Goal: Task Accomplishment & Management: Manage account settings

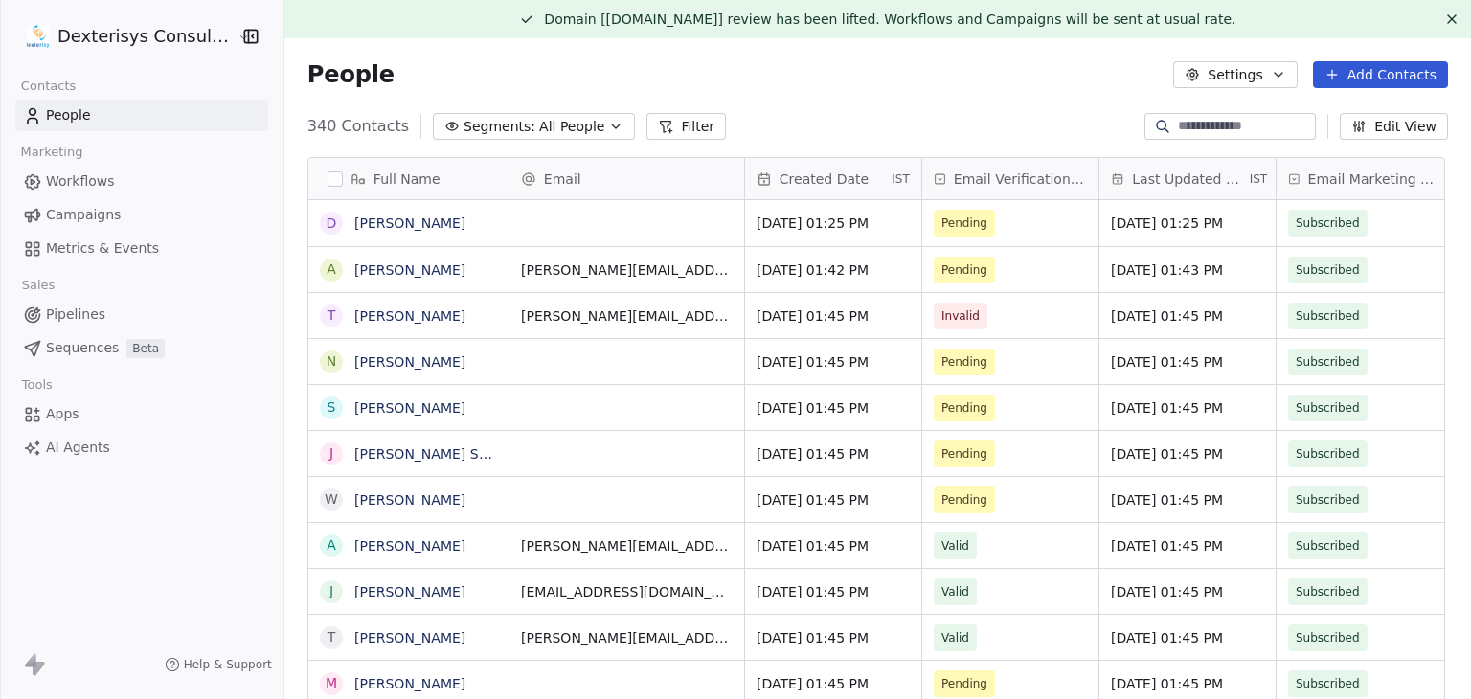
scroll to position [15, 15]
click at [892, 96] on div "People Settings Add Contacts" at bounding box center [878, 74] width 1187 height 73
click at [142, 37] on html "Dexterisys Consulting Ltd Contacts People Marketing Workflows Campaigns Metrics…" at bounding box center [735, 349] width 1471 height 699
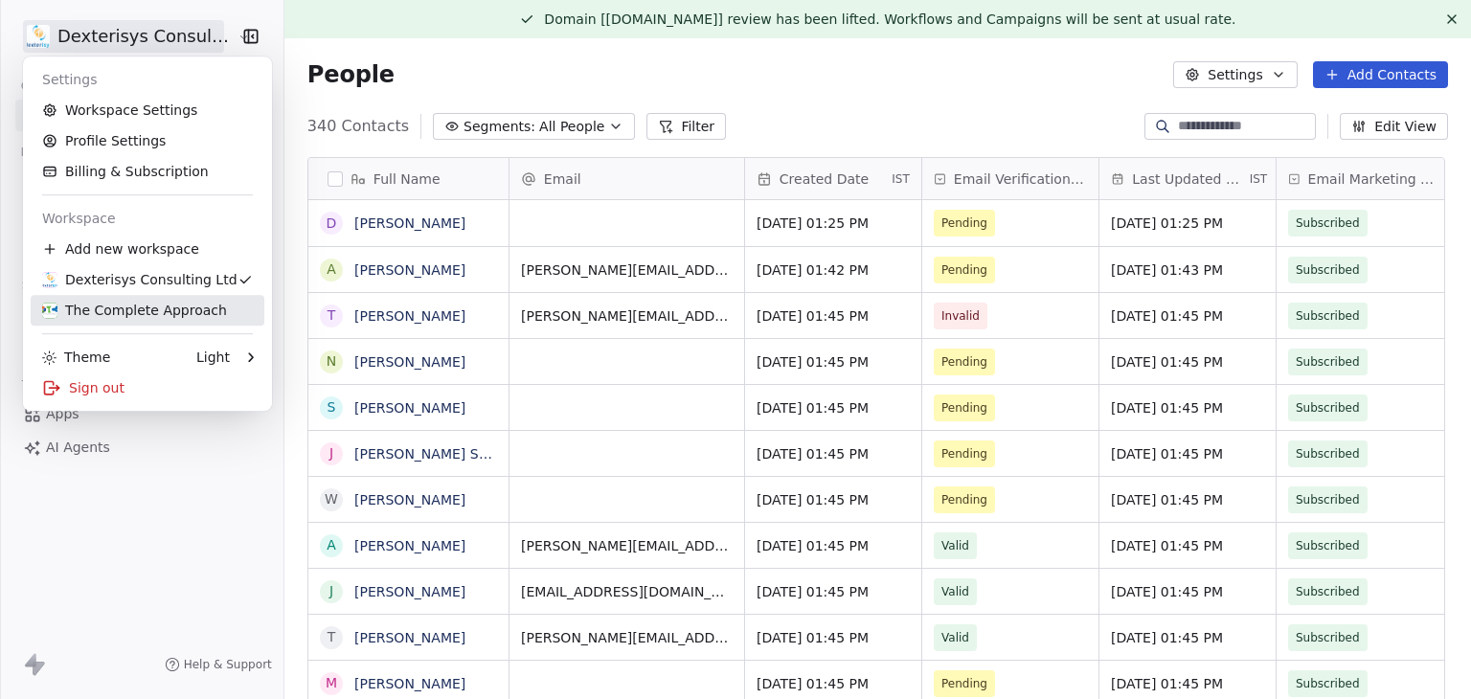
drag, startPoint x: 124, startPoint y: 316, endPoint x: 1152, endPoint y: 8, distance: 1074.1
click at [123, 316] on div "The Complete Approach" at bounding box center [134, 310] width 185 height 19
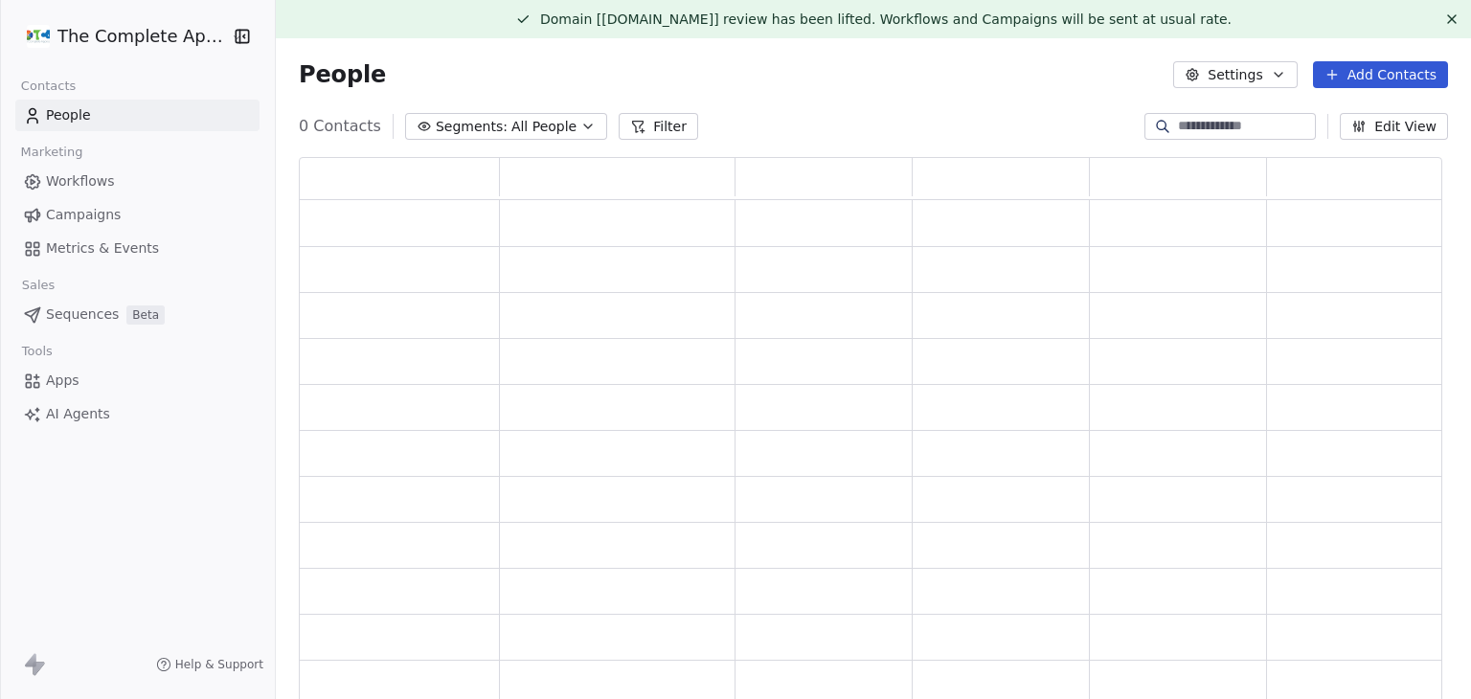
scroll to position [554, 1129]
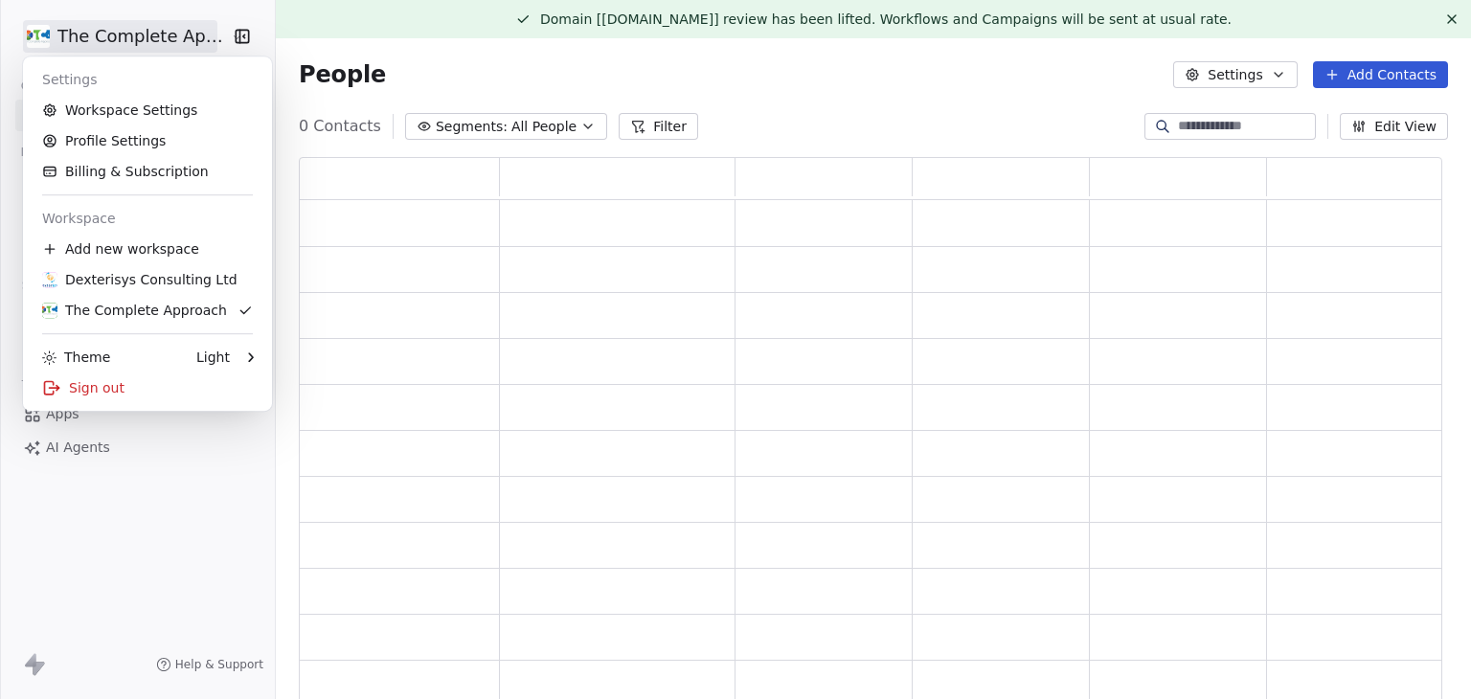
click at [104, 24] on html "The Complete Approach Contacts People Marketing Workflows Campaigns Metrics & E…" at bounding box center [735, 349] width 1471 height 699
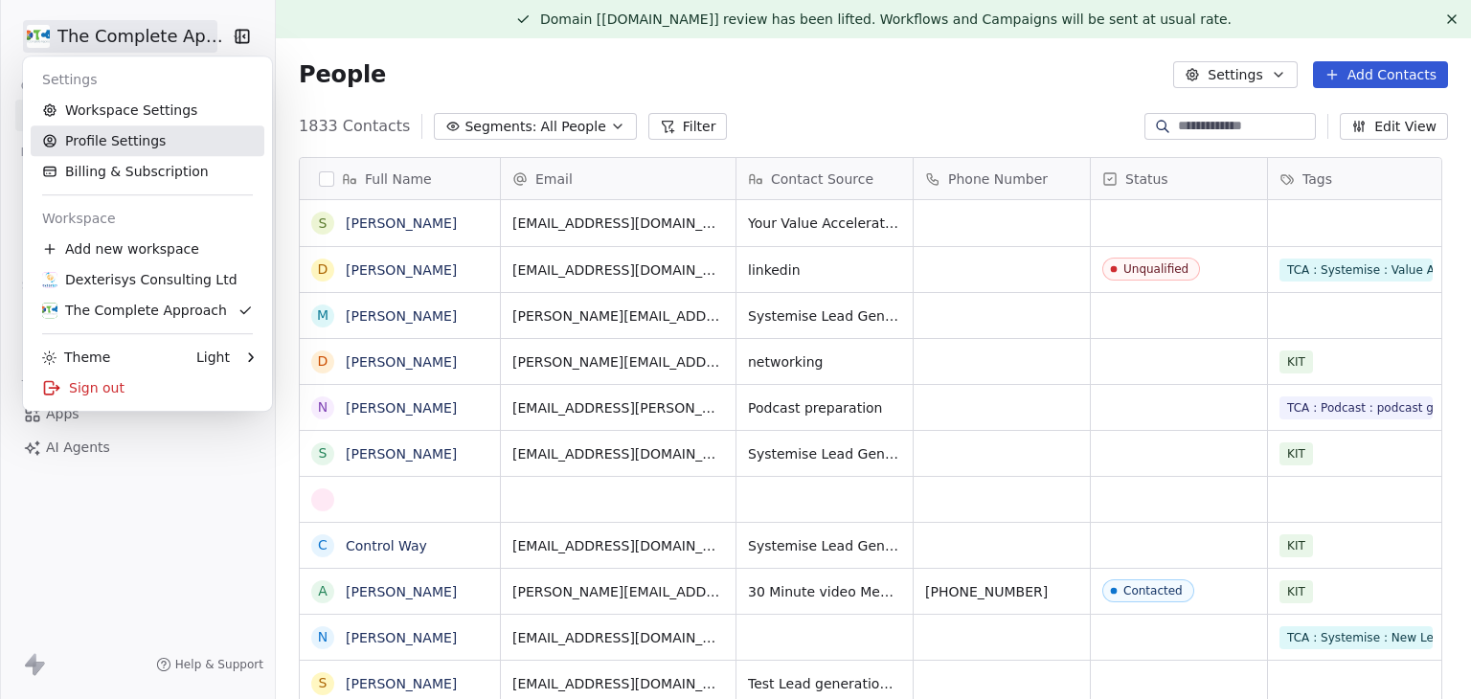
scroll to position [600, 1175]
click at [160, 108] on link "Workspace Settings" at bounding box center [148, 110] width 234 height 31
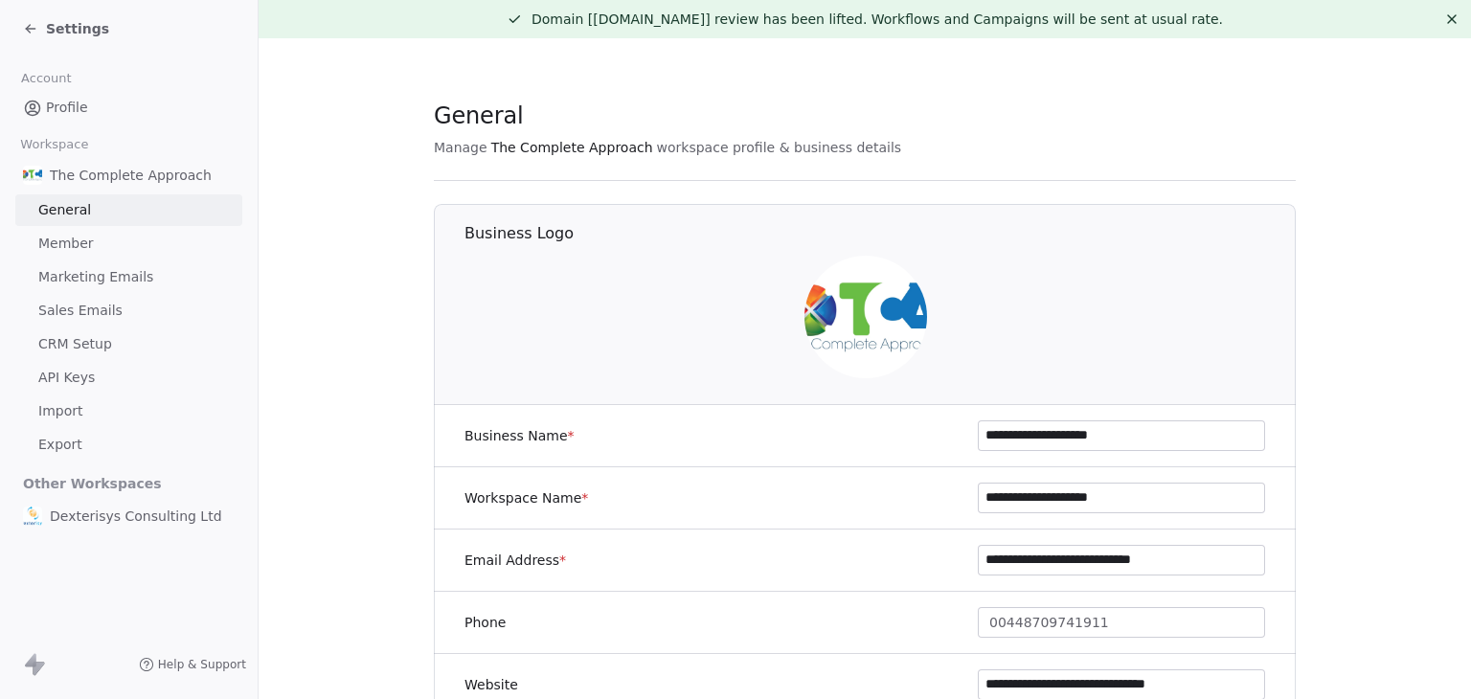
click at [115, 285] on span "Marketing Emails" at bounding box center [95, 277] width 115 height 20
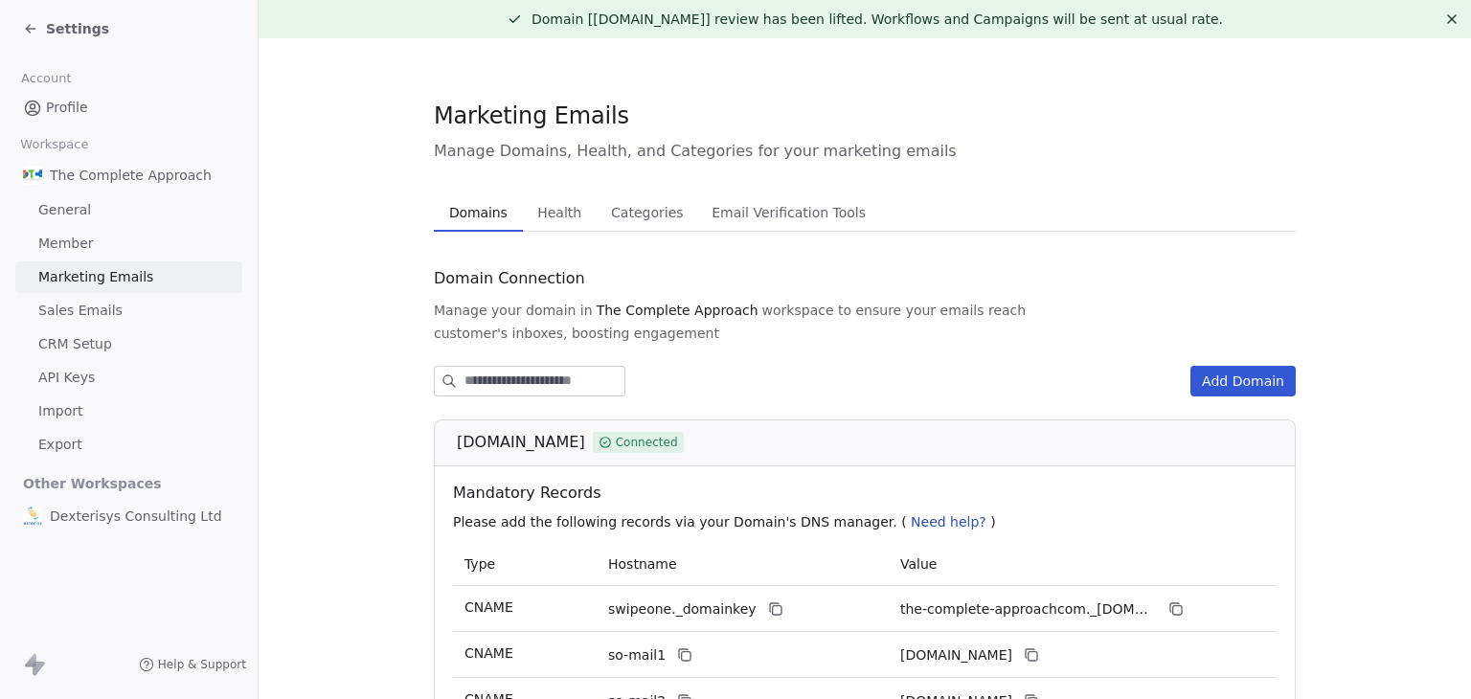
click at [556, 212] on span "Health" at bounding box center [559, 212] width 59 height 27
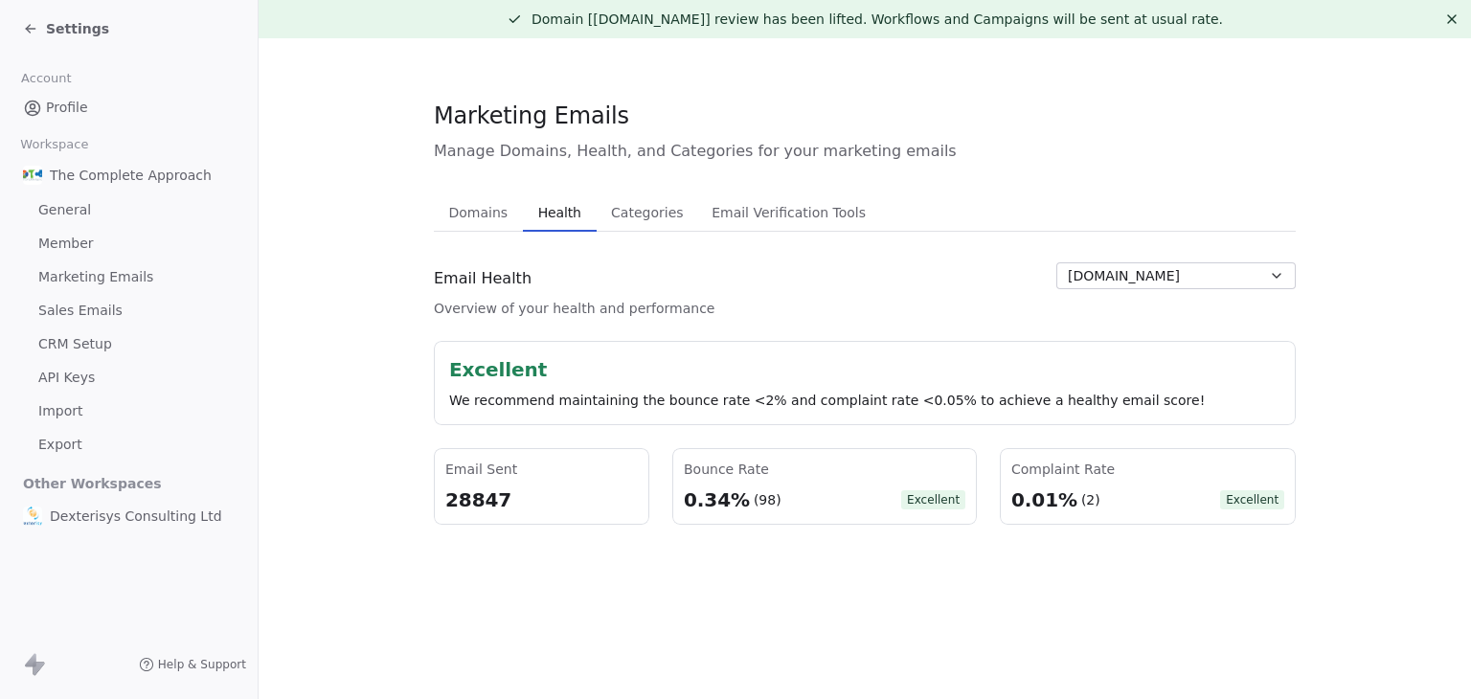
click at [81, 34] on span "Settings" at bounding box center [77, 28] width 63 height 19
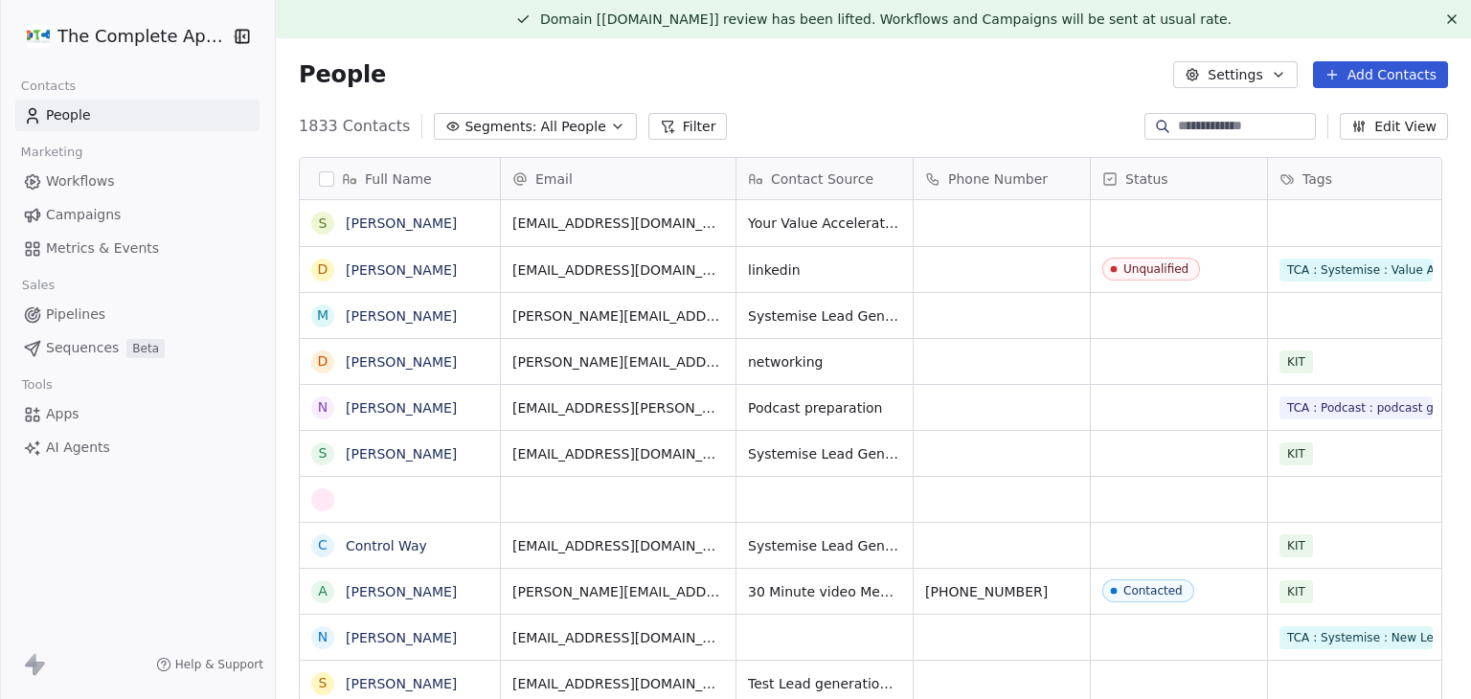
scroll to position [600, 1175]
click at [84, 342] on span "Sequences" at bounding box center [82, 348] width 73 height 20
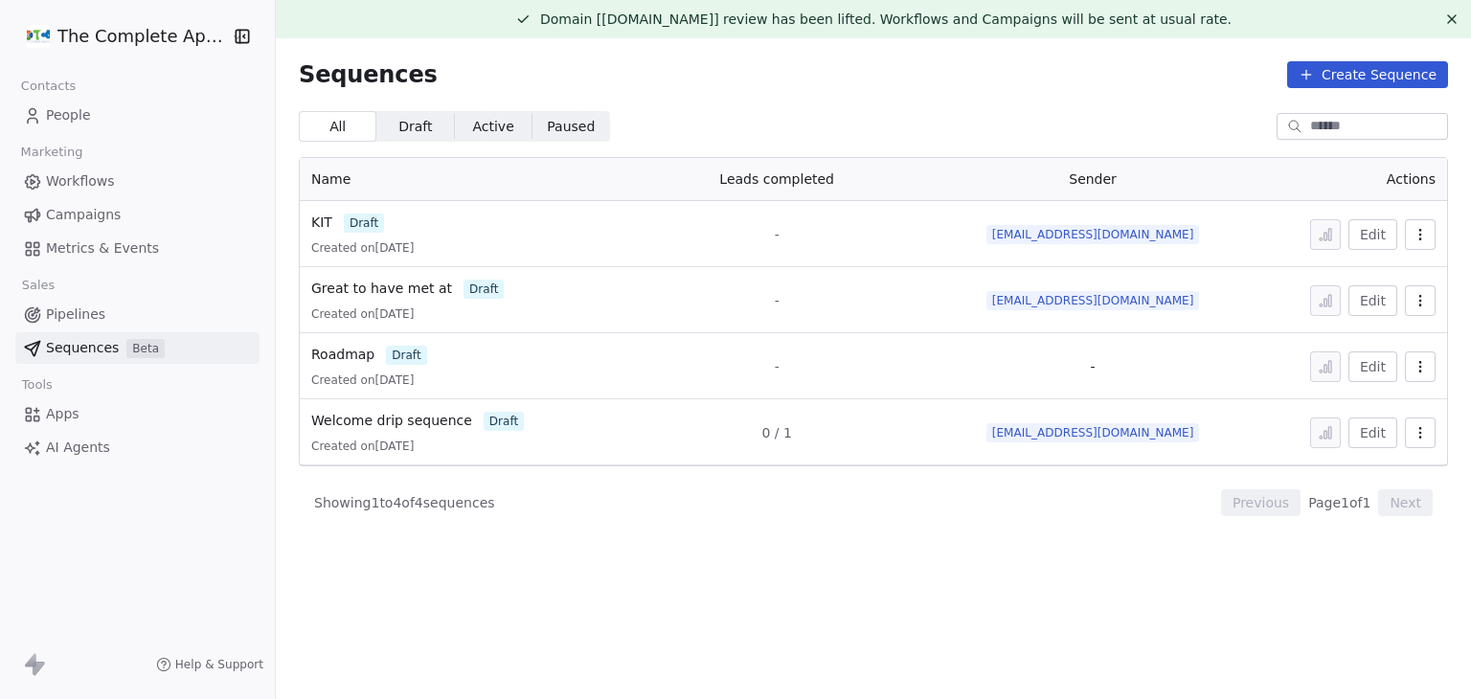
click at [995, 83] on div "Sequences Create Sequence" at bounding box center [874, 74] width 1150 height 27
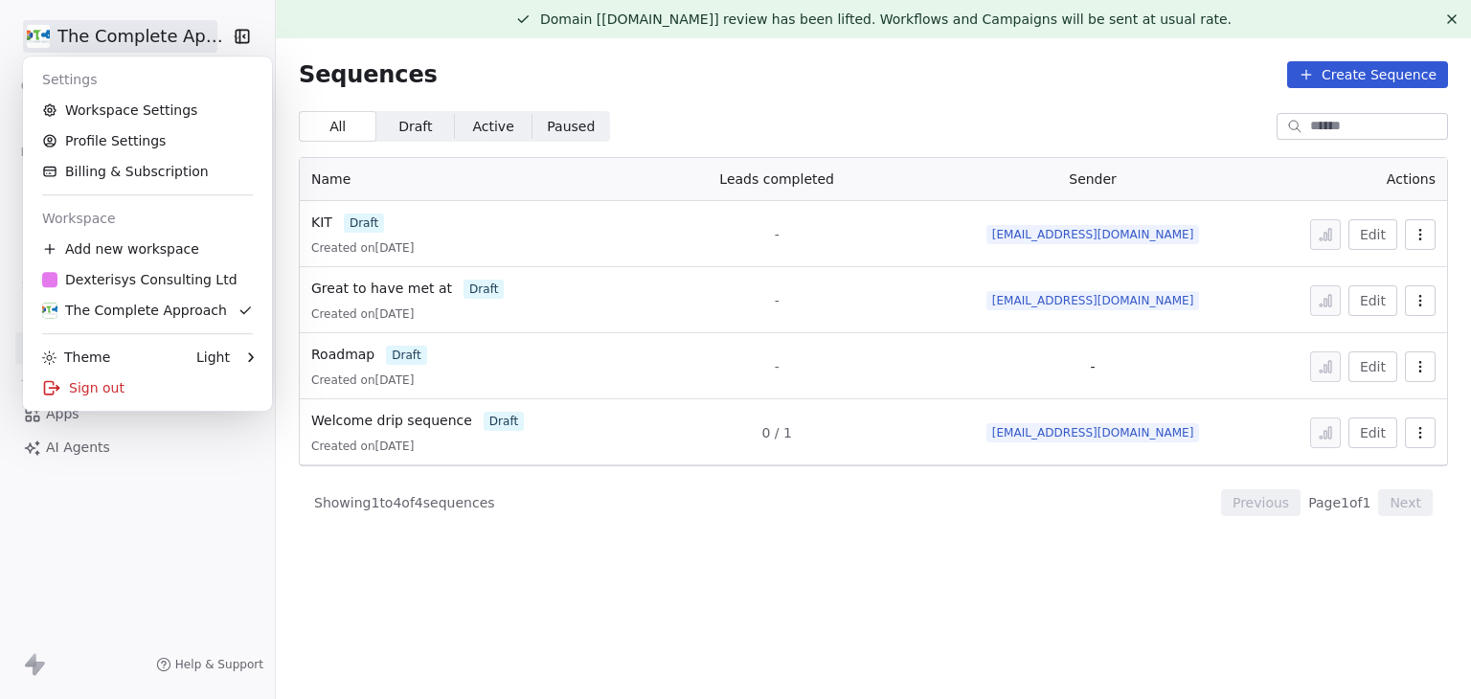
click at [66, 34] on html "The Complete Approach Contacts People Marketing Workflows Campaigns Metrics & E…" at bounding box center [735, 349] width 1471 height 699
click at [139, 402] on div "Sign out" at bounding box center [148, 388] width 234 height 31
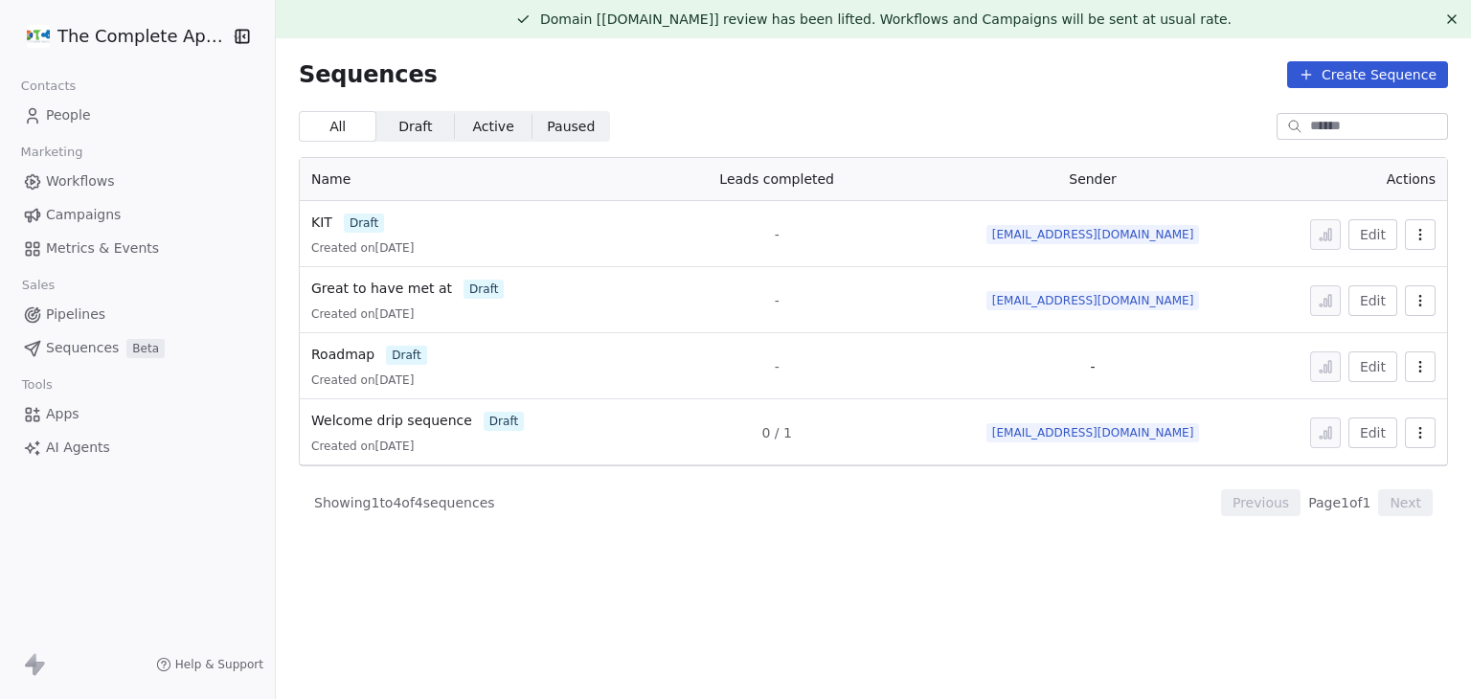
click at [148, 35] on html "The Complete Approach Contacts People Marketing Workflows Campaigns Metrics & E…" at bounding box center [735, 349] width 1471 height 699
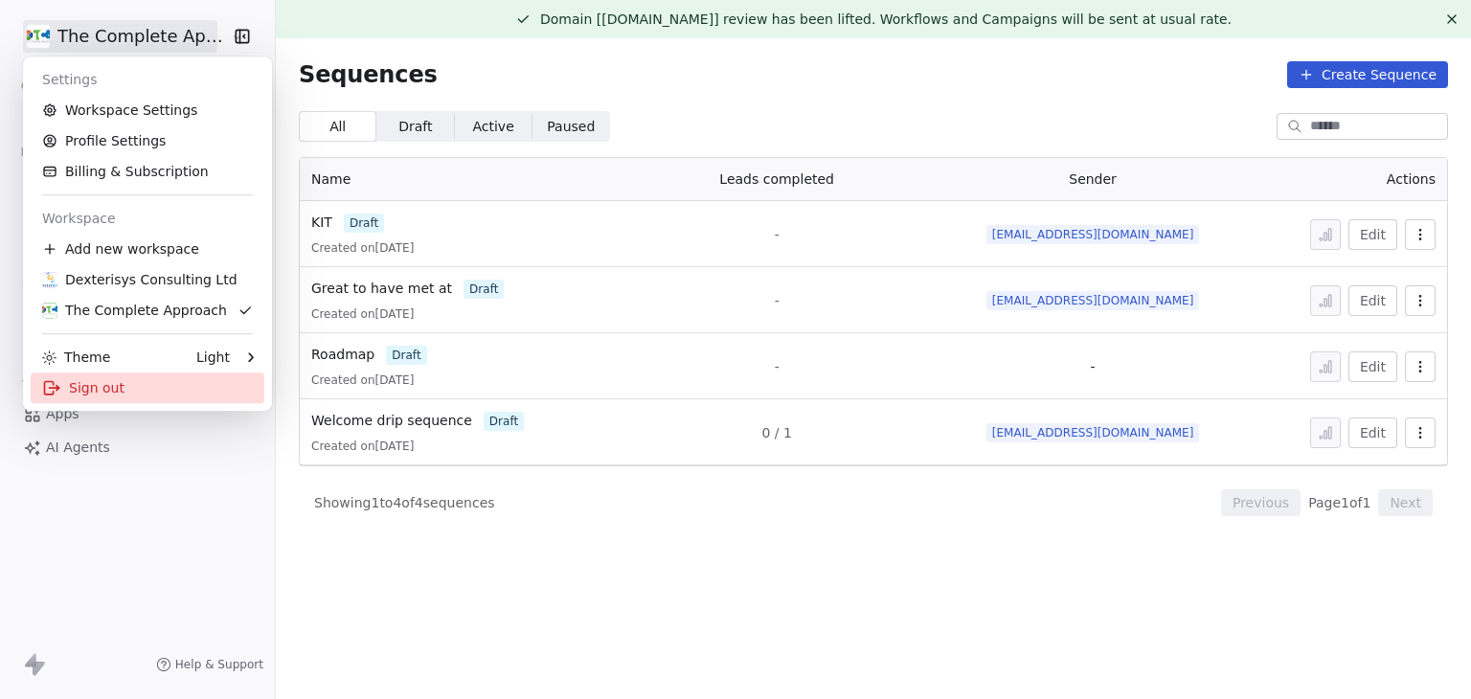
click at [125, 376] on div "Sign out" at bounding box center [148, 388] width 234 height 31
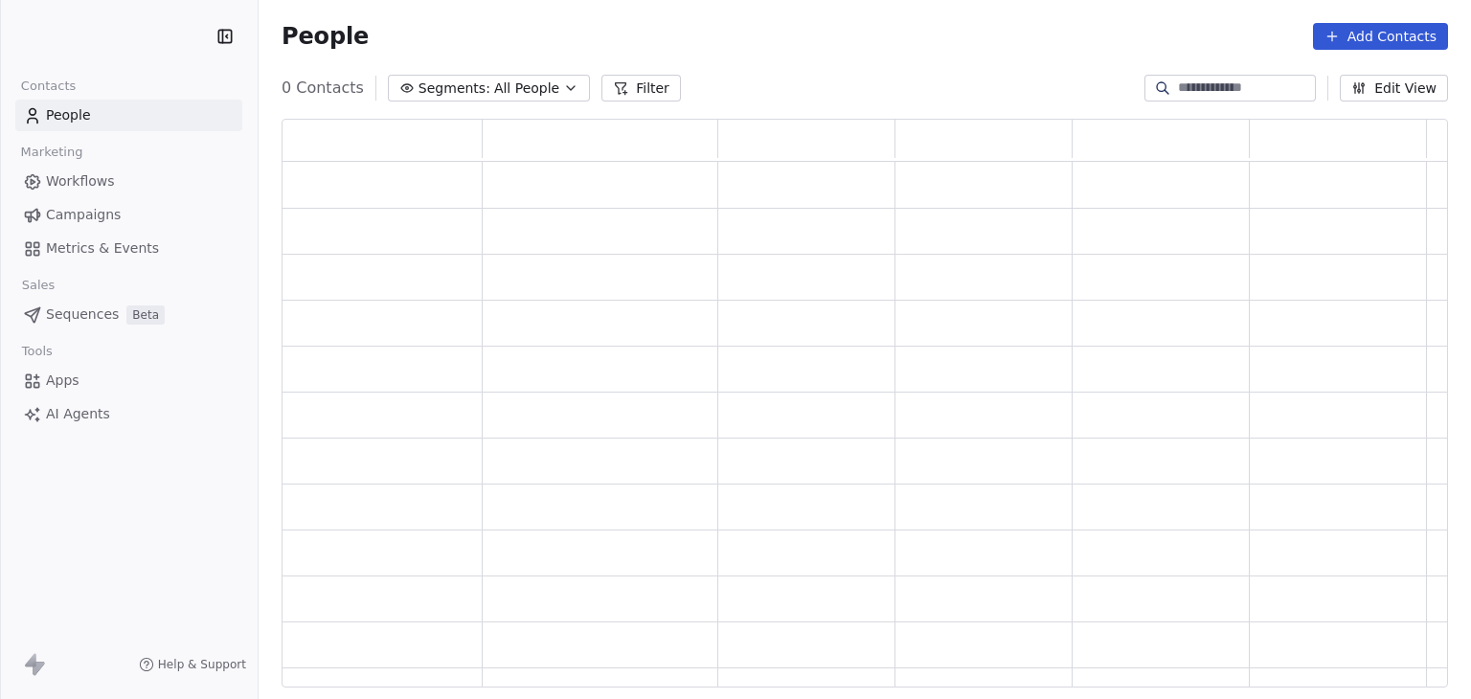
scroll to position [554, 1152]
